Goal: Task Accomplishment & Management: Use online tool/utility

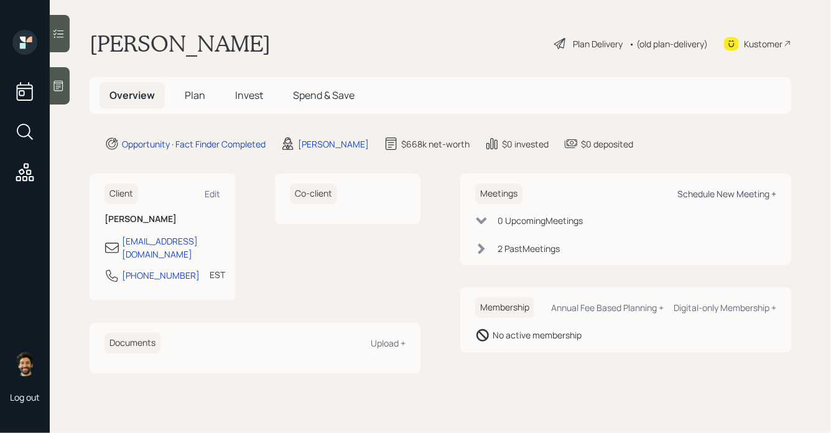
click at [718, 192] on div "Schedule New Meeting +" at bounding box center [726, 194] width 99 height 12
select select "f14b762f-c7c2-4b89-9227-8fa891345eea"
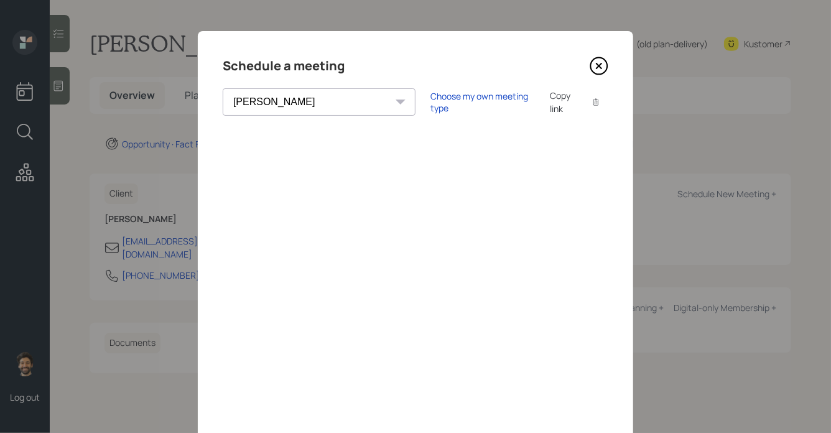
click at [550, 105] on div "Copy link" at bounding box center [564, 102] width 29 height 26
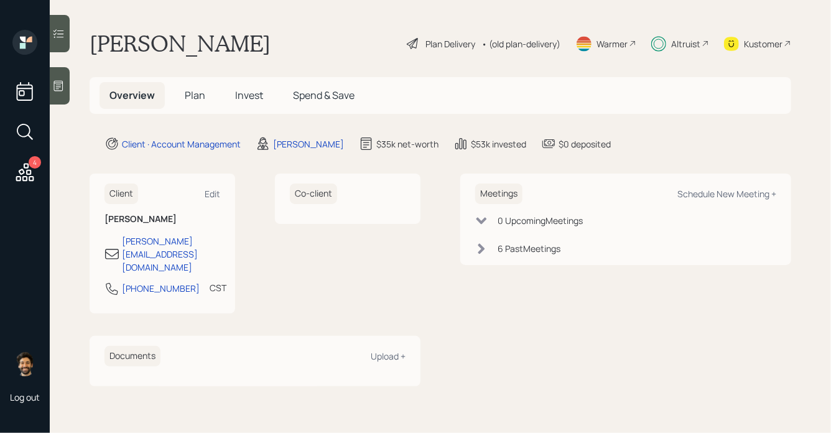
click at [686, 44] on div "Altruist" at bounding box center [685, 43] width 29 height 13
